Goal: Information Seeking & Learning: Learn about a topic

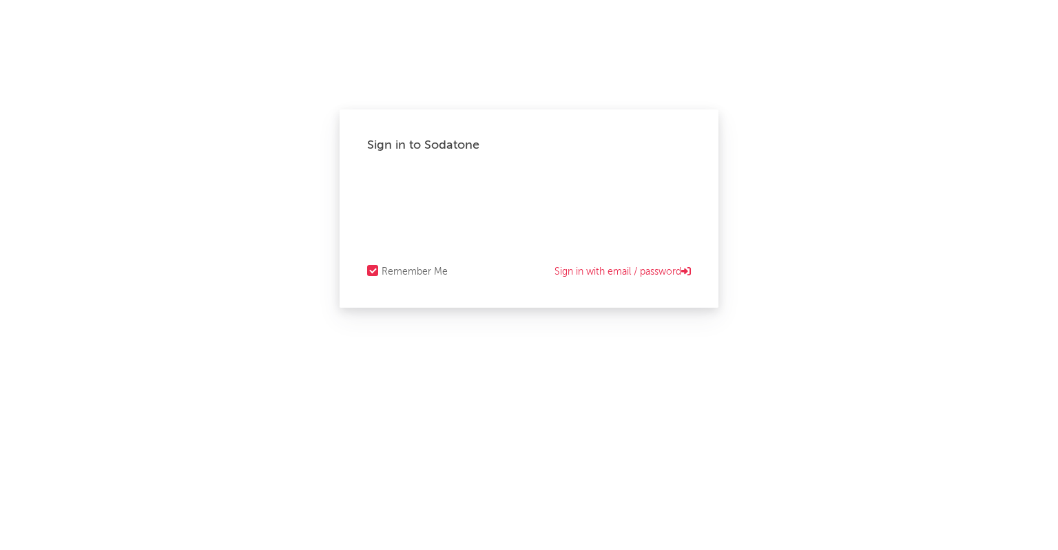
select select "recorded_music"
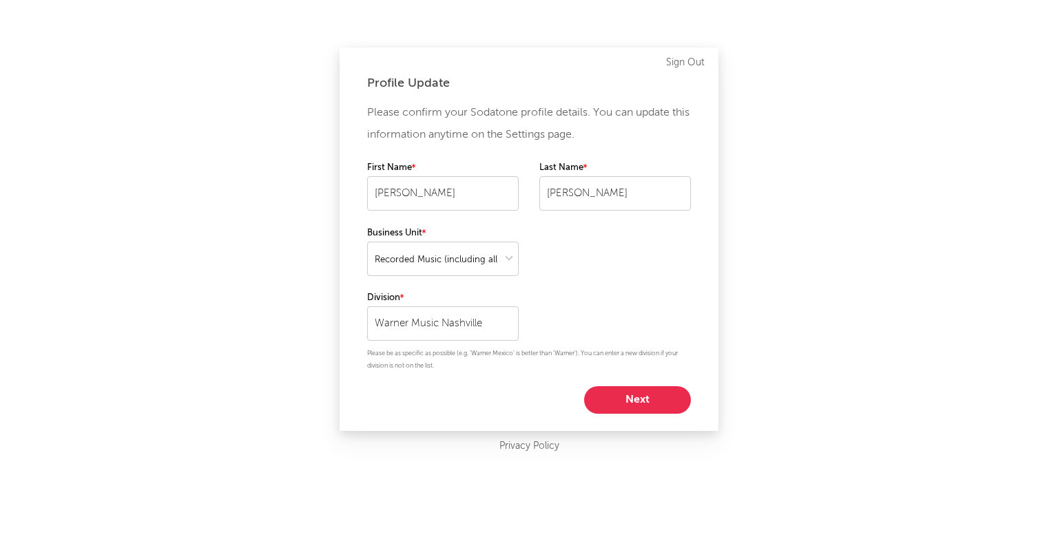
click at [647, 401] on button "Next" at bounding box center [637, 400] width 107 height 28
select select "other"
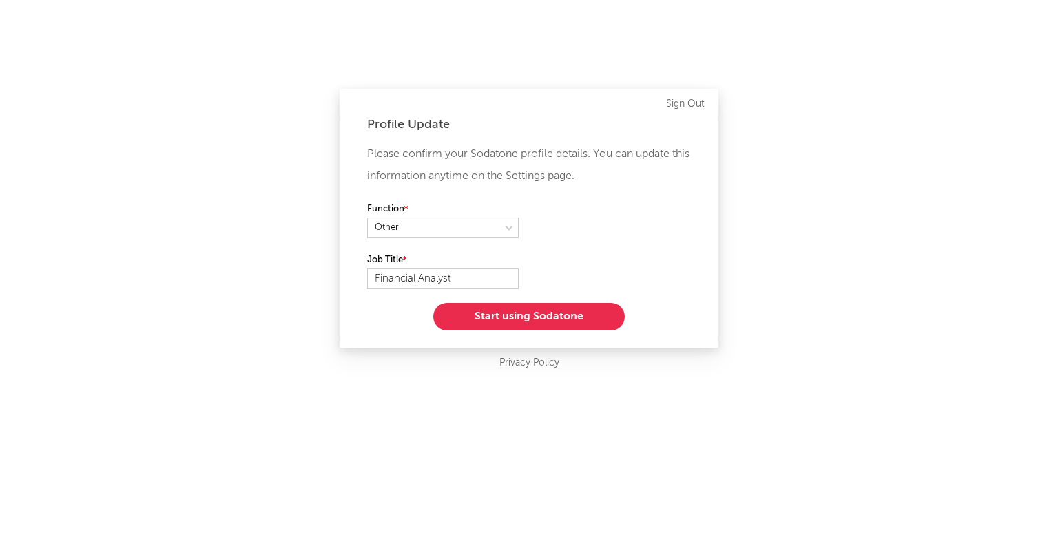
click at [526, 322] on button "Start using Sodatone" at bounding box center [528, 317] width 191 height 28
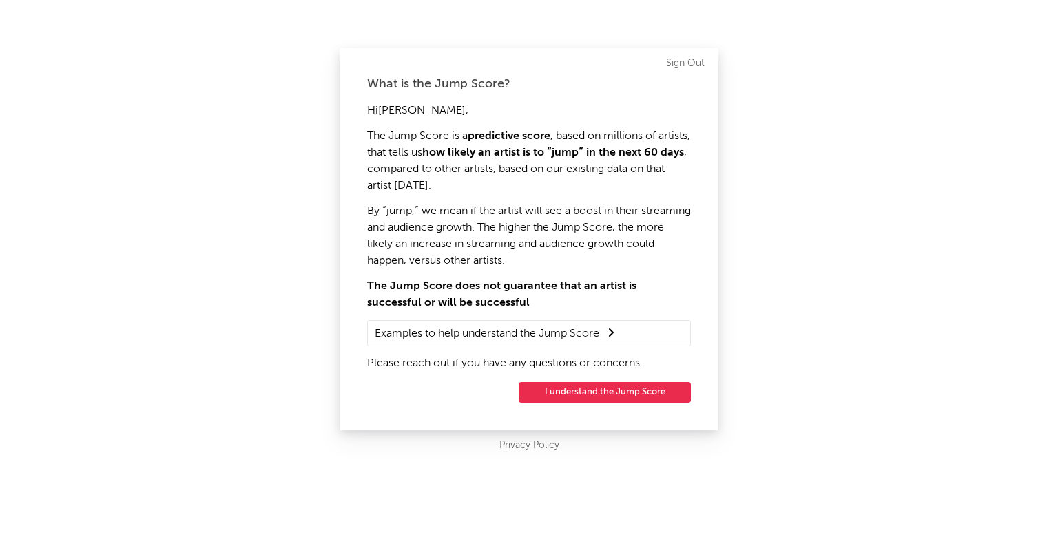
click at [594, 390] on button "I understand the Jump Score" at bounding box center [605, 392] width 172 height 21
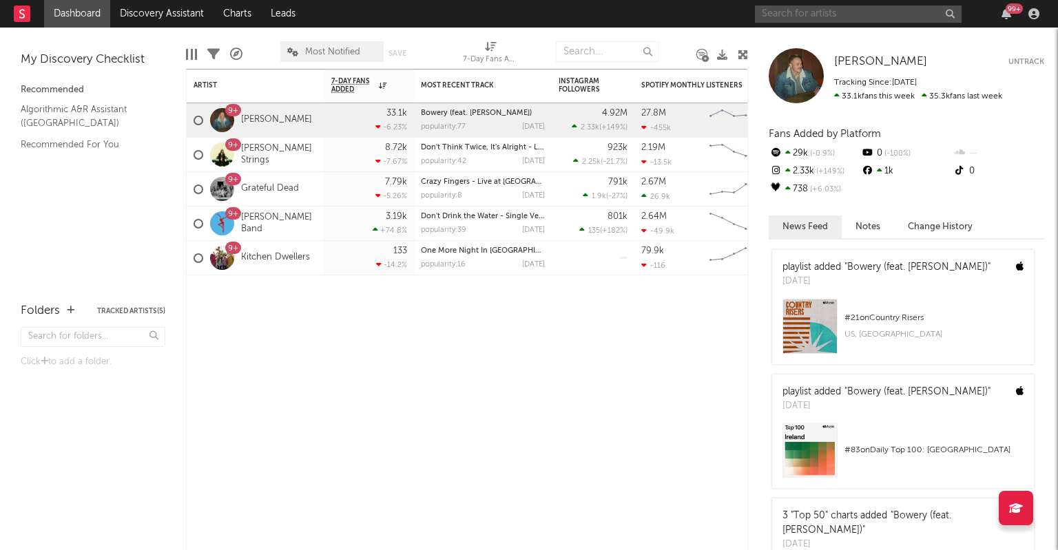
click at [840, 14] on input "text" at bounding box center [858, 14] width 207 height 17
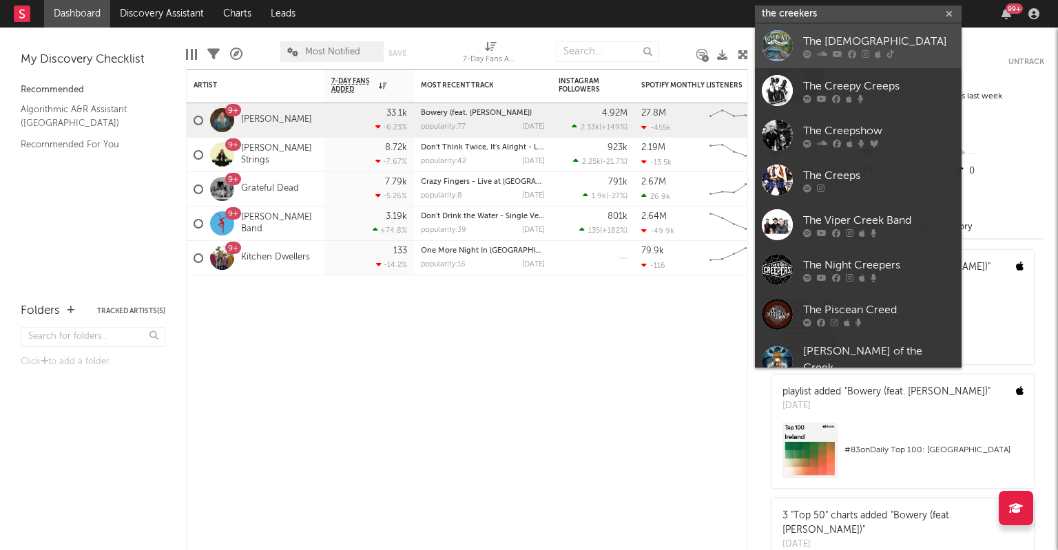
type input "the creekers"
click at [841, 36] on div "The [DEMOGRAPHIC_DATA]" at bounding box center [878, 41] width 151 height 17
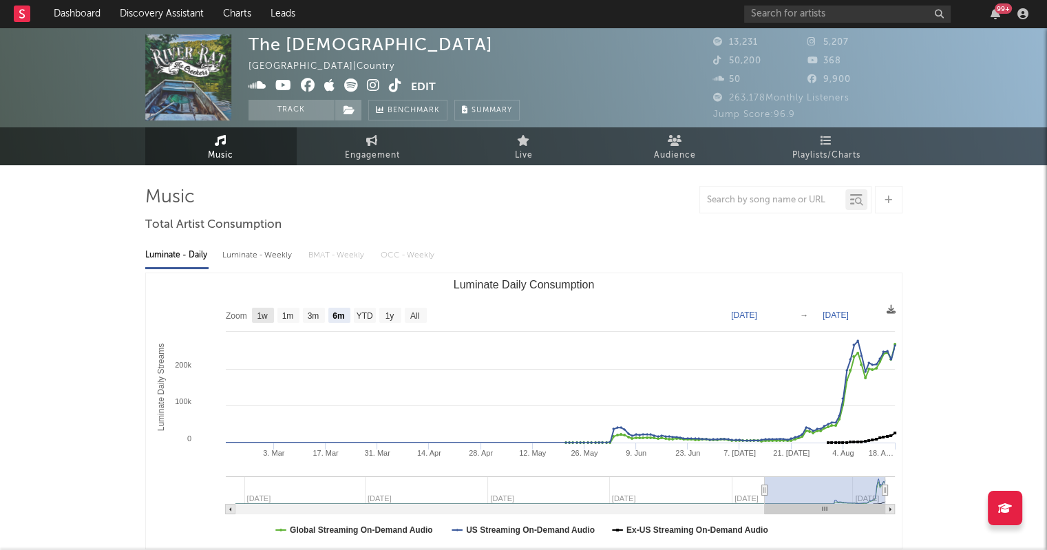
click at [264, 319] on text "1w" at bounding box center [262, 316] width 11 height 10
select select "1w"
type input "[DATE]"
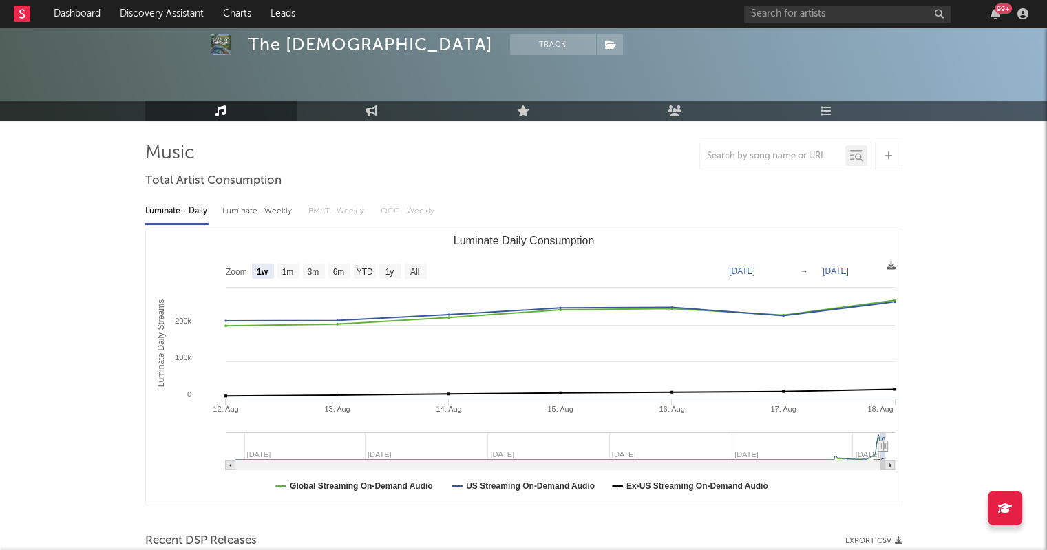
scroll to position [69, 0]
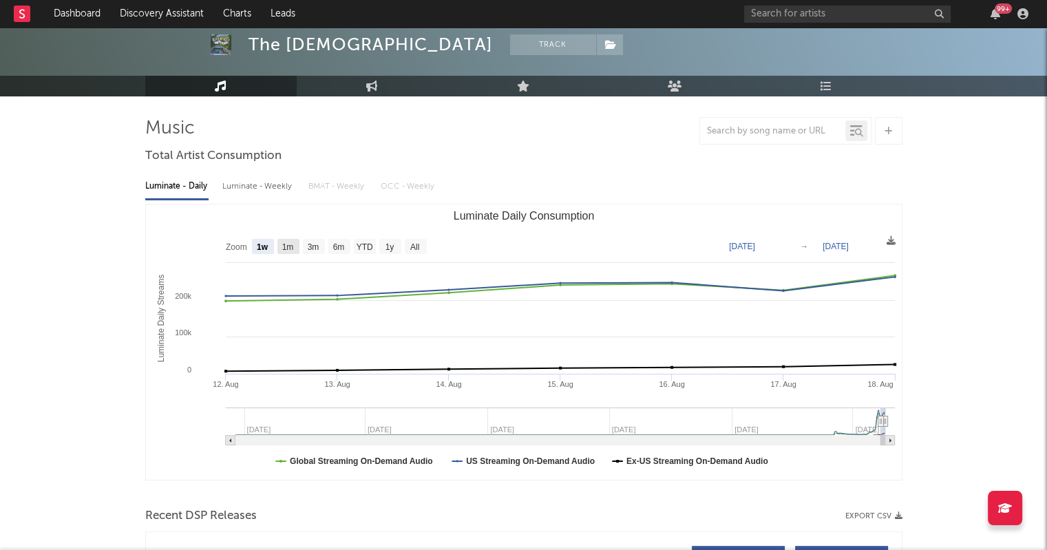
click at [286, 239] on rect "Luminate Daily Consumption" at bounding box center [289, 246] width 22 height 15
select select "1m"
type input "[DATE]"
